Goal: Navigation & Orientation: Find specific page/section

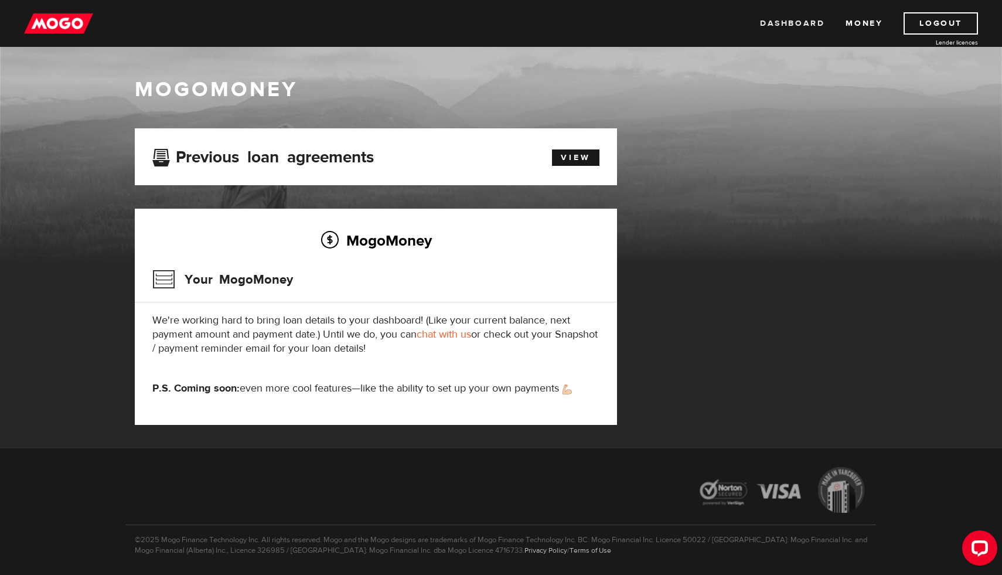
click at [787, 22] on link "Dashboard" at bounding box center [792, 23] width 64 height 22
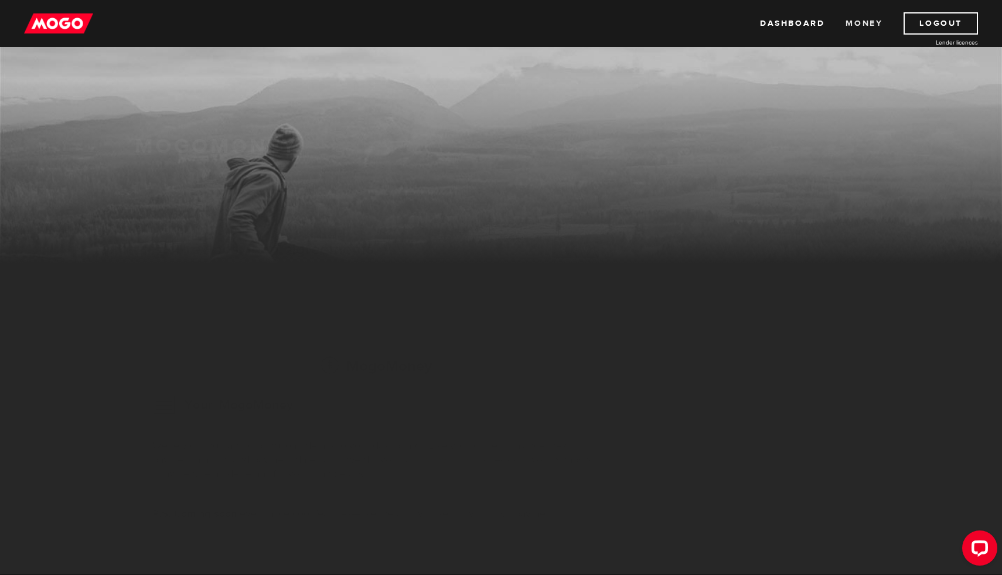
click at [869, 20] on link "Money" at bounding box center [863, 23] width 37 height 22
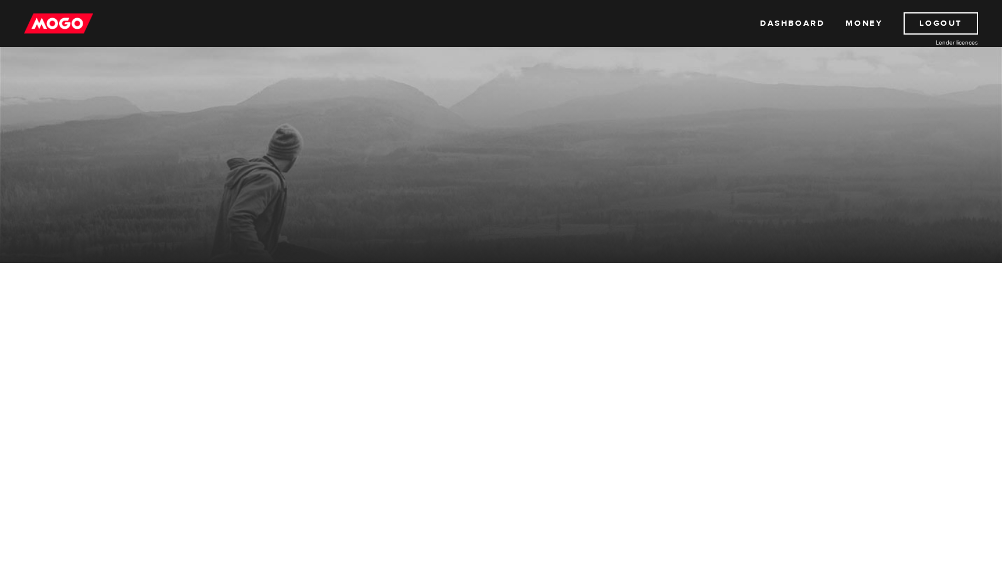
click at [862, 24] on link "Money" at bounding box center [863, 23] width 37 height 22
